Goal: Task Accomplishment & Management: Use online tool/utility

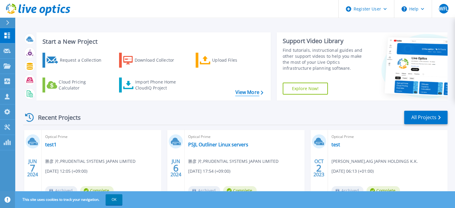
click at [238, 94] on link "View More" at bounding box center [249, 92] width 28 height 6
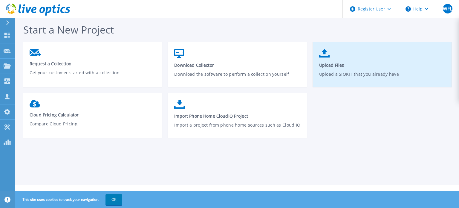
click at [330, 74] on p "Upload a SIOKIT that you already have" at bounding box center [382, 78] width 126 height 14
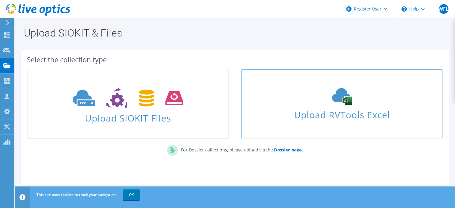
click at [334, 101] on use at bounding box center [342, 96] width 20 height 17
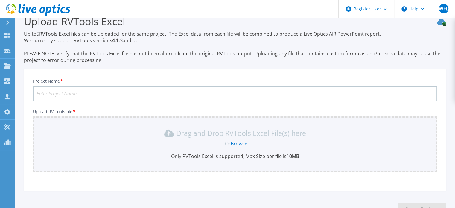
scroll to position [56, 0]
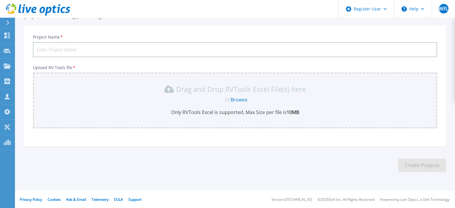
click at [237, 99] on link "Browse" at bounding box center [239, 99] width 17 height 7
click at [81, 46] on input "Project Name *" at bounding box center [235, 49] width 404 height 15
click at [244, 100] on link "Browse" at bounding box center [239, 99] width 17 height 7
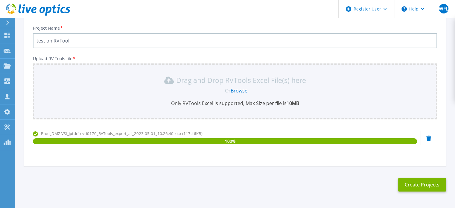
scroll to position [55, 0]
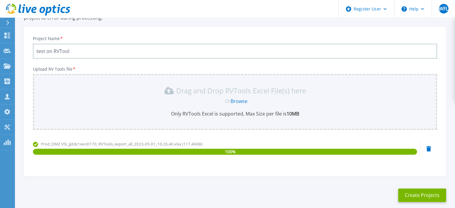
click at [71, 49] on input "test on RVTool" at bounding box center [235, 51] width 404 height 15
click at [52, 49] on input "test on RVTool" at bounding box center [235, 51] width 404 height 15
click at [62, 48] on input "test RVTool" at bounding box center [235, 51] width 404 height 15
type input "t"
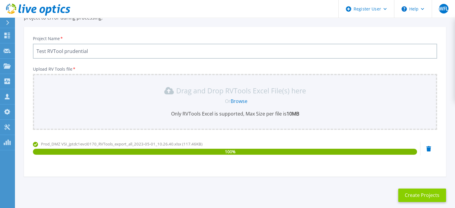
type input "Test RVTool prudential"
click at [414, 196] on button "Create Projects" at bounding box center [422, 194] width 48 height 13
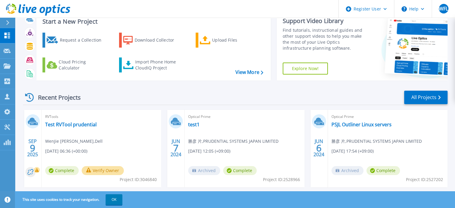
scroll to position [60, 0]
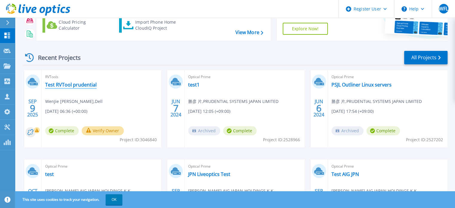
click at [67, 85] on link "Test RVTool prudential" at bounding box center [70, 85] width 51 height 6
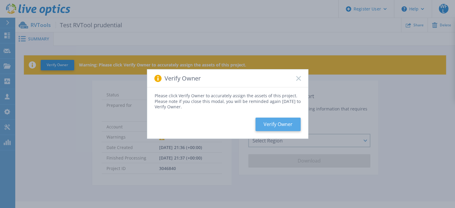
click at [282, 124] on button "Verify Owner" at bounding box center [277, 123] width 45 height 13
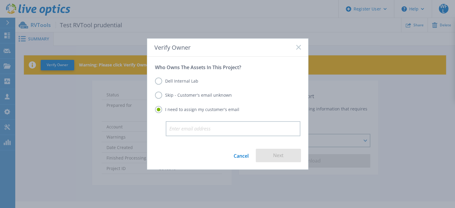
click at [184, 95] on label "Skip - Customer's email unknown" at bounding box center [193, 94] width 77 height 7
click at [0, 0] on input "Skip - Customer's email unknown" at bounding box center [0, 0] width 0 height 0
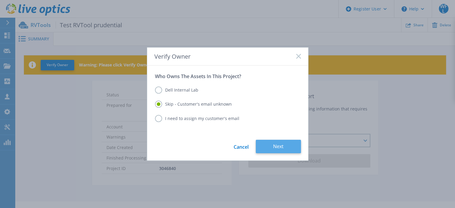
click at [286, 149] on button "Next" at bounding box center [278, 146] width 45 height 13
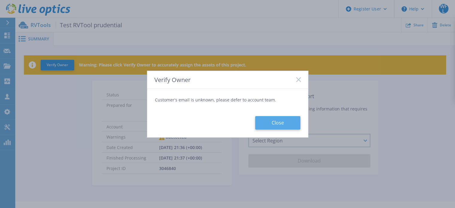
click at [275, 122] on button "Close" at bounding box center [277, 122] width 45 height 13
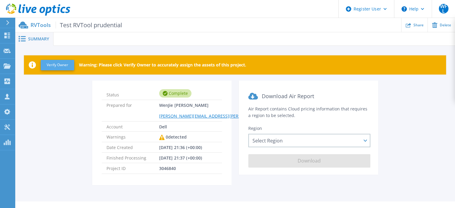
click at [60, 66] on button "Verify Owner" at bounding box center [57, 65] width 33 height 10
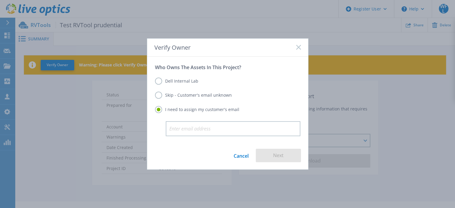
click at [183, 83] on label "Dell Internal Lab" at bounding box center [176, 80] width 43 height 7
click at [0, 0] on input "Dell Internal Lab" at bounding box center [0, 0] width 0 height 0
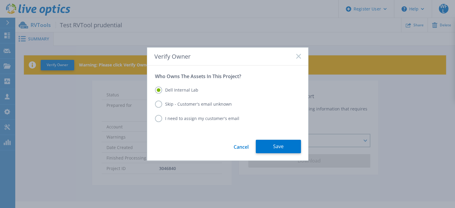
click at [180, 104] on label "Skip - Customer's email unknown" at bounding box center [193, 103] width 77 height 7
click at [0, 0] on input "Skip - Customer's email unknown" at bounding box center [0, 0] width 0 height 0
drag, startPoint x: 273, startPoint y: 145, endPoint x: 202, endPoint y: 134, distance: 72.4
click at [204, 139] on form "Who Owns The Assets In This Project? Dell Internal Lab Skip - Customer's email …" at bounding box center [227, 112] width 161 height 95
click at [190, 88] on label "Dell Internal Lab" at bounding box center [176, 89] width 43 height 7
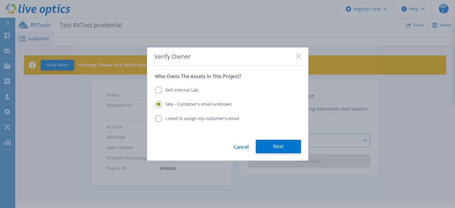
click at [0, 0] on input "Dell Internal Lab" at bounding box center [0, 0] width 0 height 0
click at [265, 141] on button "Save" at bounding box center [278, 146] width 45 height 13
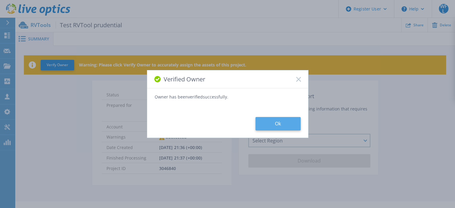
click at [279, 124] on button "Ok" at bounding box center [277, 123] width 45 height 13
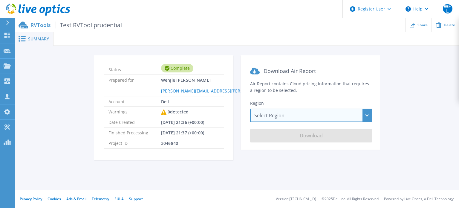
click at [271, 118] on div "Select Region [GEOGRAPHIC_DATA] ([GEOGRAPHIC_DATA]) [GEOGRAPHIC_DATA] ([GEOGRAP…" at bounding box center [311, 115] width 122 height 13
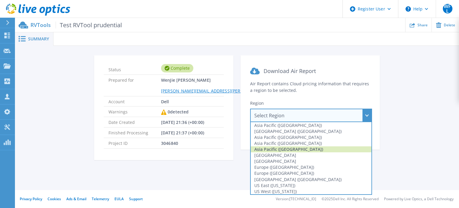
click at [280, 149] on div "Asia Pacific ([GEOGRAPHIC_DATA])" at bounding box center [311, 149] width 121 height 6
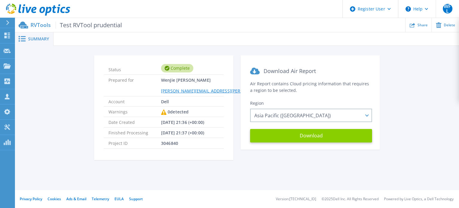
click at [304, 135] on button "Download" at bounding box center [311, 135] width 122 height 13
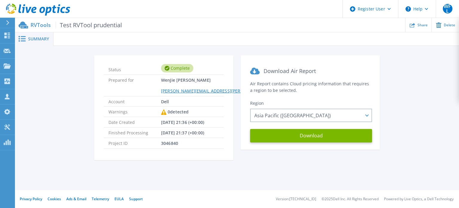
click at [28, 39] on span at bounding box center [21, 39] width 13 height 6
click at [19, 40] on icon at bounding box center [22, 39] width 7 height 6
click at [38, 17] on link at bounding box center [35, 9] width 70 height 18
click at [39, 21] on div "RVTools Test RVTool prudential Share Delete" at bounding box center [237, 25] width 444 height 14
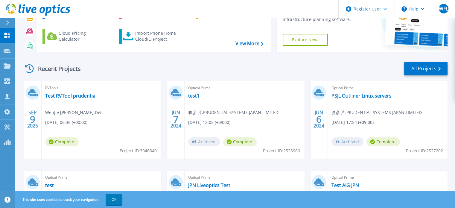
scroll to position [60, 0]
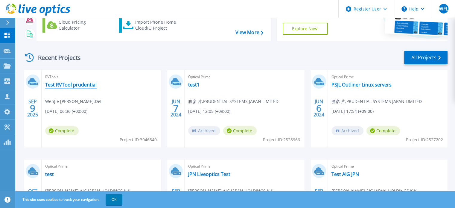
click at [89, 83] on link "Test RVTool prudential" at bounding box center [70, 85] width 51 height 6
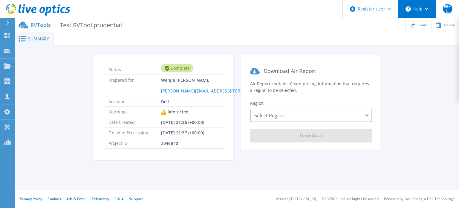
click at [423, 12] on button "Help" at bounding box center [417, 9] width 37 height 18
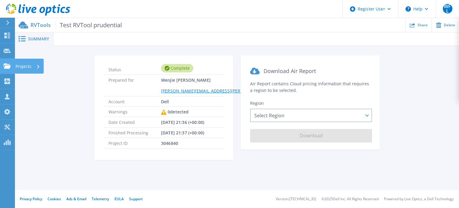
click at [11, 67] on div "Projects" at bounding box center [18, 65] width 28 height 5
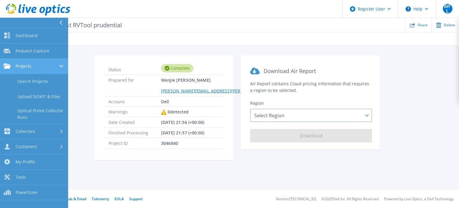
click at [25, 65] on span "Projects" at bounding box center [24, 65] width 16 height 5
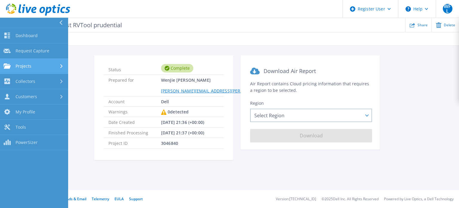
click at [25, 65] on span "Projects" at bounding box center [24, 65] width 16 height 5
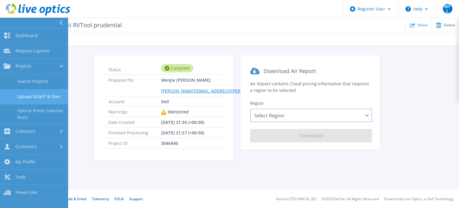
click at [34, 93] on link "Upload SIOKIT & Files" at bounding box center [34, 96] width 68 height 15
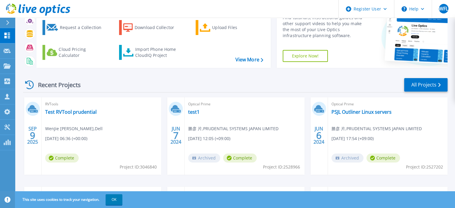
scroll to position [69, 0]
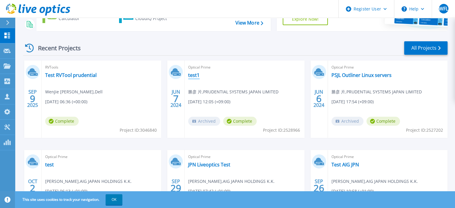
click at [193, 74] on link "test1" at bounding box center [193, 75] width 11 height 6
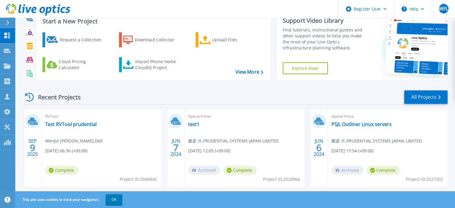
scroll to position [30, 0]
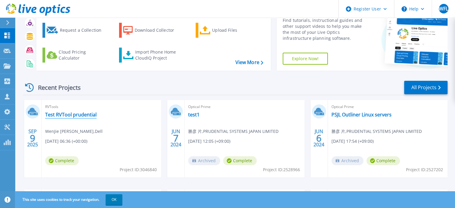
click at [83, 112] on link "Test RVTool prudential" at bounding box center [70, 115] width 51 height 6
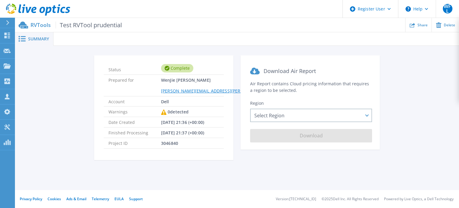
click at [35, 187] on div "Summary Status Complete Prepared for WenJie [PERSON_NAME] [PERSON_NAME][EMAIL_A…" at bounding box center [237, 95] width 444 height 190
click at [422, 11] on button "Help" at bounding box center [417, 9] width 37 height 18
click at [4, 123] on link "Tools Tools" at bounding box center [7, 127] width 15 height 15
click at [16, 127] on p "Tools" at bounding box center [21, 128] width 10 height 16
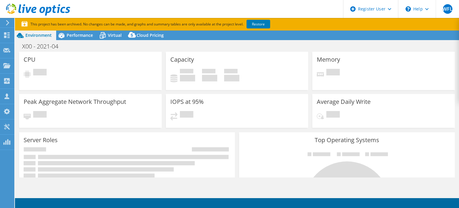
select select "USD"
select select "[GEOGRAPHIC_DATA]"
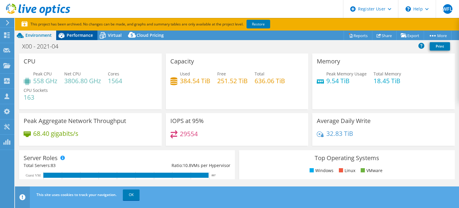
click at [75, 33] on span "Performance" at bounding box center [80, 35] width 26 height 6
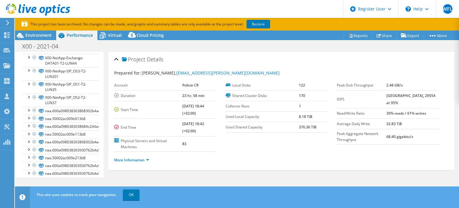
scroll to position [448, 0]
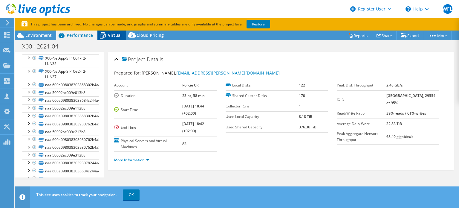
click at [109, 38] on span "Virtual" at bounding box center [115, 35] width 14 height 6
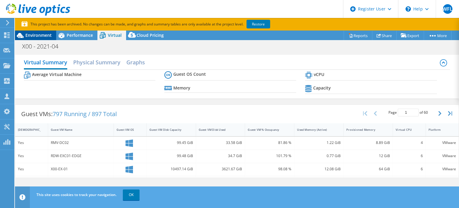
click at [17, 36] on icon at bounding box center [20, 35] width 10 height 10
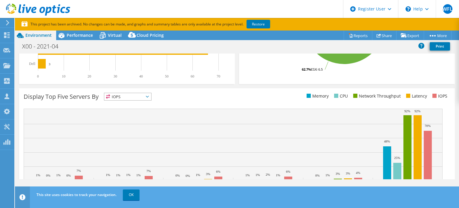
scroll to position [239, 0]
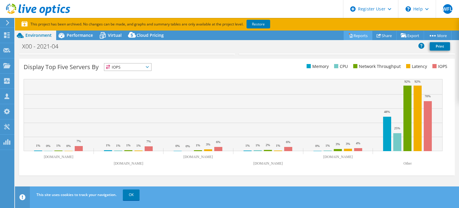
click at [350, 33] on link "Reports" at bounding box center [358, 35] width 29 height 9
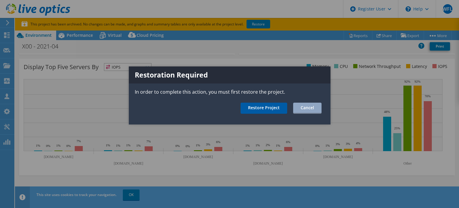
click at [273, 108] on link "Restore Project" at bounding box center [264, 108] width 47 height 11
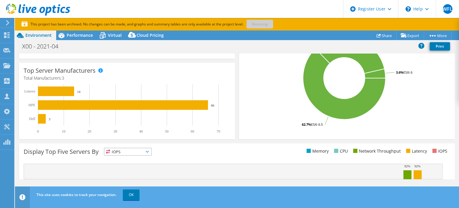
scroll to position [119, 0]
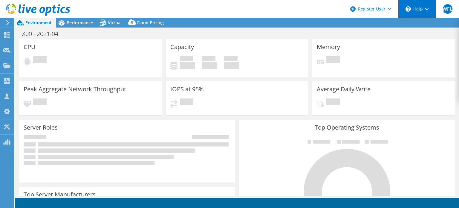
select select "USD"
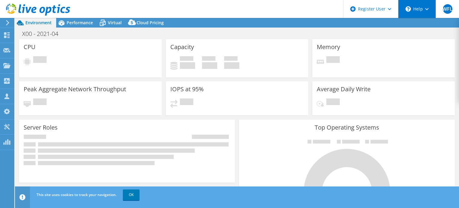
select select "[GEOGRAPHIC_DATA]"
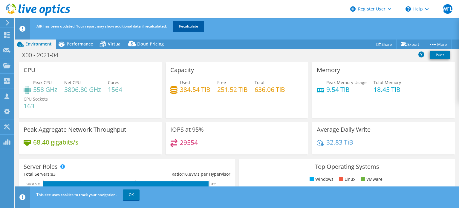
click at [186, 29] on link "Recalculate" at bounding box center [188, 26] width 31 height 11
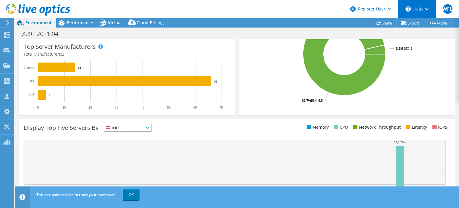
scroll to position [101, 0]
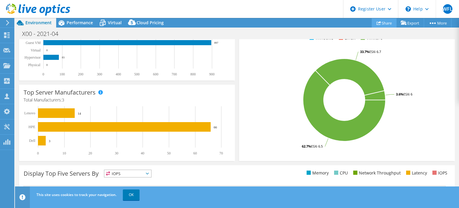
click at [382, 20] on link "Share" at bounding box center [384, 22] width 25 height 9
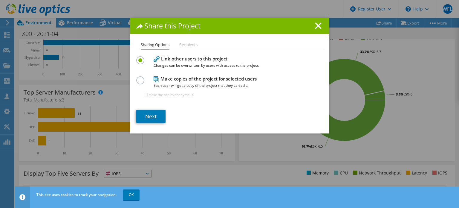
click at [313, 22] on div "Share this Project" at bounding box center [229, 26] width 199 height 16
click at [318, 21] on div "Share this Project" at bounding box center [229, 26] width 199 height 16
click at [315, 28] on icon at bounding box center [318, 25] width 7 height 7
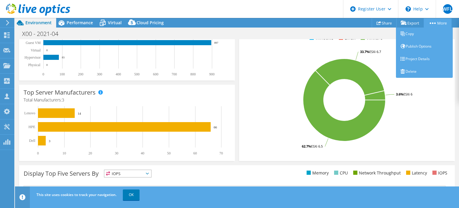
click at [444, 25] on link "More" at bounding box center [438, 22] width 28 height 9
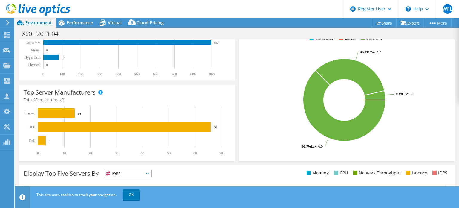
click at [296, 47] on div "Top Operating Systems Windows Linux VMware 62.7% ESXi 6.5 33.7% ESXi 6.7 3.6% E…" at bounding box center [347, 89] width 216 height 143
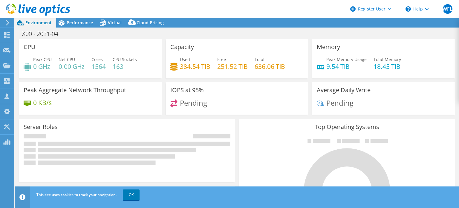
select select "[GEOGRAPHIC_DATA]"
select select "USD"
